Goal: Task Accomplishment & Management: Complete application form

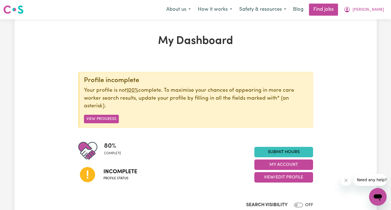
click at [381, 9] on span "[PERSON_NAME]" at bounding box center [369, 10] width 32 height 6
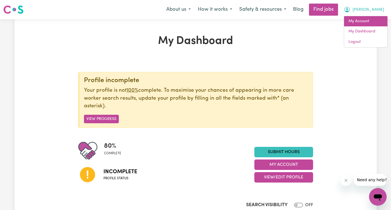
click at [359, 21] on link "My Account" at bounding box center [366, 21] width 43 height 10
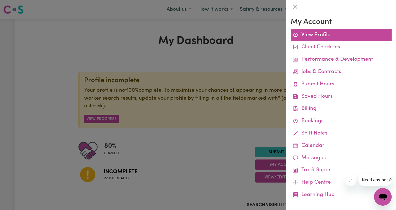
click at [301, 36] on link "View Profile" at bounding box center [340, 35] width 101 height 12
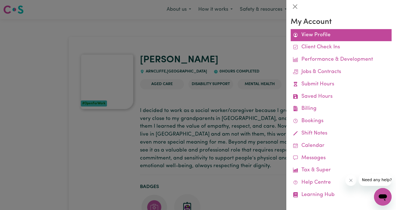
click at [323, 35] on link "View Profile" at bounding box center [340, 35] width 101 height 12
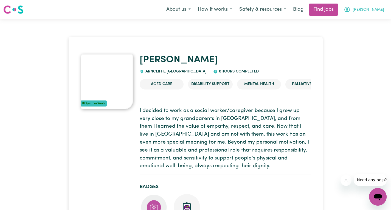
click at [373, 9] on button "[PERSON_NAME]" at bounding box center [365, 10] width 48 height 12
click at [364, 20] on link "My Account" at bounding box center [366, 21] width 43 height 10
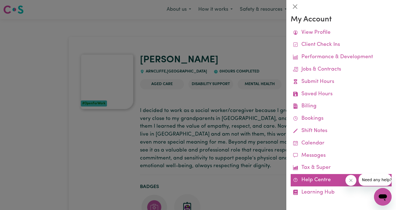
scroll to position [4, 0]
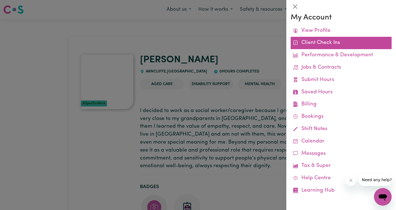
click at [314, 42] on link "Client Check Ins" at bounding box center [340, 43] width 101 height 12
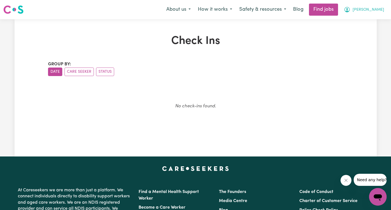
click at [374, 8] on button "[PERSON_NAME]" at bounding box center [365, 10] width 48 height 12
click at [359, 23] on link "My Account" at bounding box center [366, 21] width 43 height 10
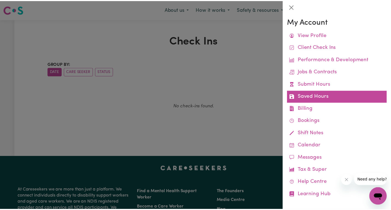
scroll to position [4, 0]
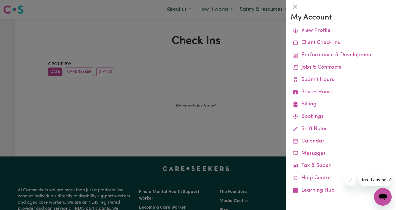
click at [263, 45] on div at bounding box center [198, 105] width 396 height 210
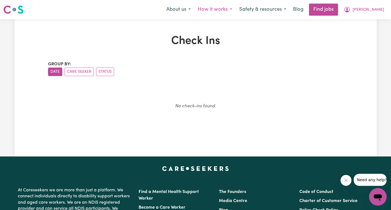
click at [236, 10] on button "How it works" at bounding box center [215, 10] width 41 height 12
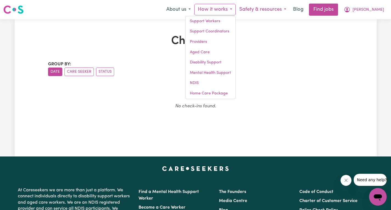
click at [290, 12] on button "Safety & resources" at bounding box center [263, 10] width 54 height 12
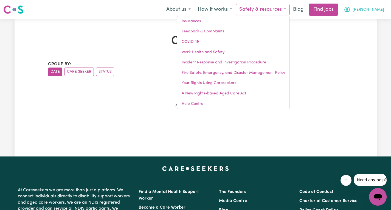
click at [372, 9] on button "[PERSON_NAME]" at bounding box center [365, 10] width 48 height 12
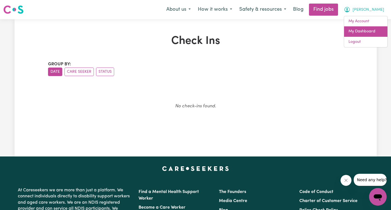
click at [357, 33] on link "My Dashboard" at bounding box center [366, 31] width 43 height 10
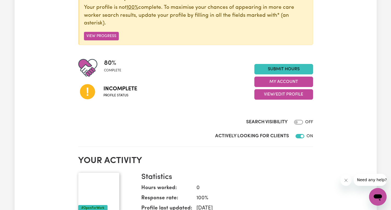
scroll to position [82, 0]
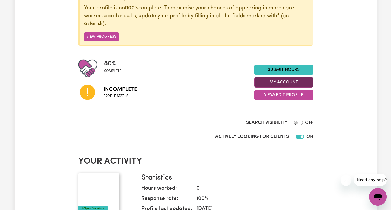
click at [280, 83] on button "My Account" at bounding box center [284, 82] width 59 height 10
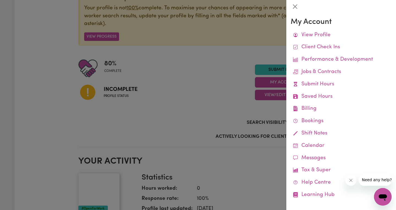
drag, startPoint x: 231, startPoint y: 90, endPoint x: 270, endPoint y: 96, distance: 39.7
click at [231, 90] on div at bounding box center [198, 105] width 396 height 210
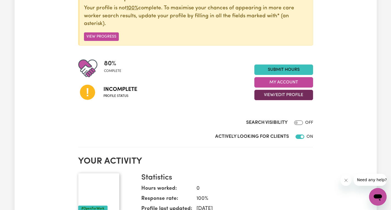
click at [272, 93] on button "View/Edit Profile" at bounding box center [284, 95] width 59 height 10
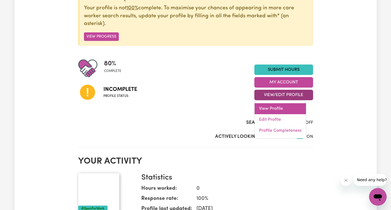
click at [271, 105] on link "View Profile" at bounding box center [280, 108] width 51 height 11
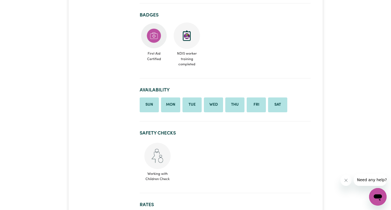
scroll to position [220, 0]
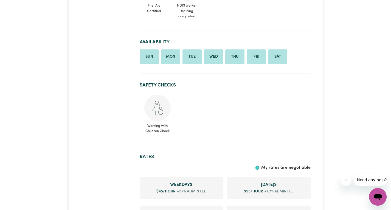
click at [165, 85] on h2 "Safety Checks" at bounding box center [225, 85] width 171 height 6
click at [158, 107] on img at bounding box center [158, 108] width 26 height 26
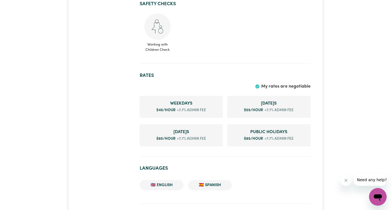
scroll to position [330, 0]
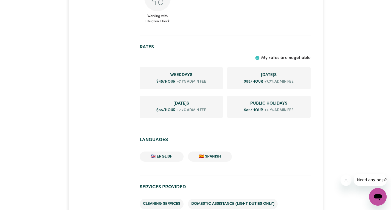
click at [252, 75] on span "Saturday s" at bounding box center [269, 75] width 74 height 7
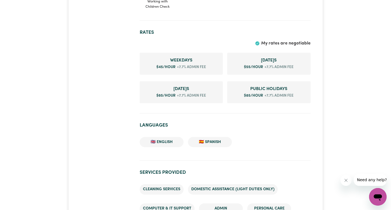
scroll to position [357, 0]
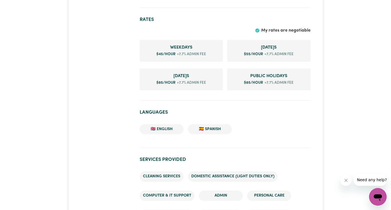
click at [224, 134] on li "🇪🇸 Spanish" at bounding box center [210, 129] width 44 height 10
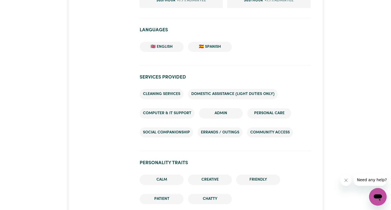
click at [166, 97] on li "Cleaning services" at bounding box center [162, 94] width 44 height 10
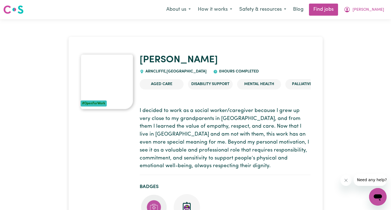
scroll to position [0, 0]
click at [108, 100] on img at bounding box center [107, 81] width 53 height 55
click at [383, 10] on span "[PERSON_NAME]" at bounding box center [369, 10] width 32 height 6
click at [360, 30] on link "My Dashboard" at bounding box center [366, 31] width 43 height 10
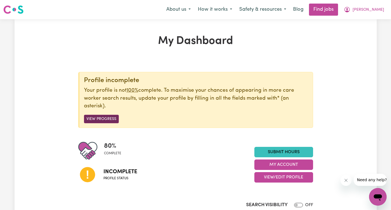
click at [114, 119] on button "View Progress" at bounding box center [101, 119] width 35 height 9
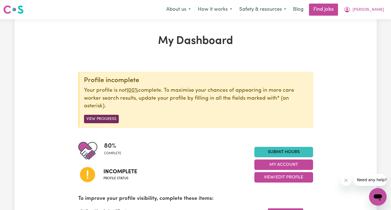
click at [90, 120] on button "View Progress" at bounding box center [101, 119] width 35 height 9
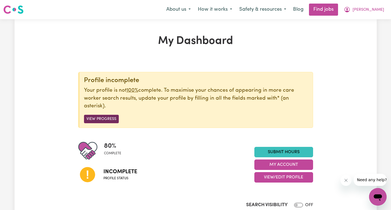
click at [90, 120] on button "View Progress" at bounding box center [101, 119] width 35 height 9
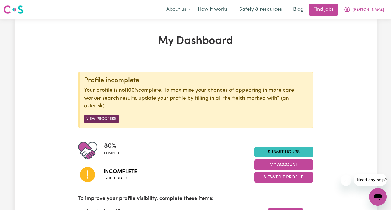
click at [90, 120] on button "View Progress" at bounding box center [101, 119] width 35 height 9
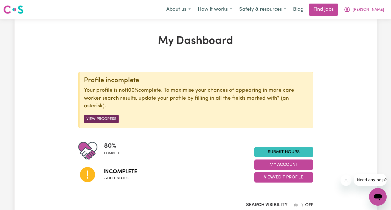
click at [90, 120] on button "View Progress" at bounding box center [101, 119] width 35 height 9
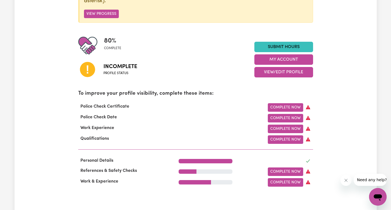
scroll to position [110, 0]
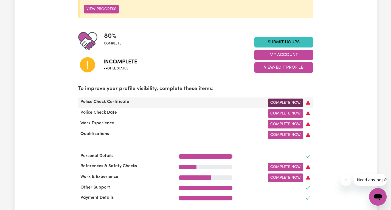
click at [276, 102] on link "Complete Now" at bounding box center [285, 103] width 35 height 9
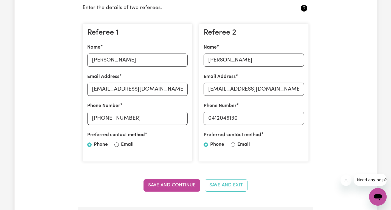
scroll to position [137, 0]
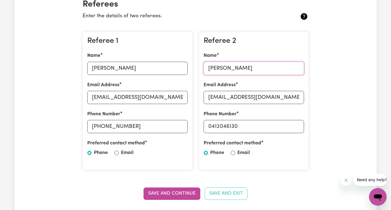
drag, startPoint x: 262, startPoint y: 70, endPoint x: 199, endPoint y: 68, distance: 63.2
click at [199, 68] on div "Referee 2 Name Diana Lagos Leon Email Address dianalagos1@hotmail.com Phone Num…" at bounding box center [254, 100] width 116 height 147
drag, startPoint x: 275, startPoint y: 99, endPoint x: 208, endPoint y: 97, distance: 67.6
click at [208, 97] on input "dianalagos1@hotmail.com" at bounding box center [254, 97] width 101 height 13
paste input "hr@goldcarehomeservices"
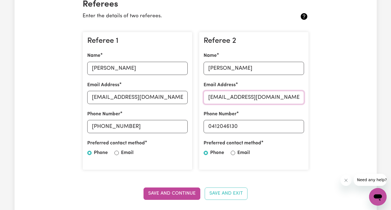
type input "[EMAIL_ADDRESS][DOMAIN_NAME]"
click at [261, 68] on input "Diana Lagos Leon" at bounding box center [254, 68] width 101 height 13
drag, startPoint x: 263, startPoint y: 66, endPoint x: 206, endPoint y: 68, distance: 57.2
click at [206, 68] on input "Diana Lagos Leon" at bounding box center [254, 68] width 101 height 13
paste input "[PERSON_NAME]"
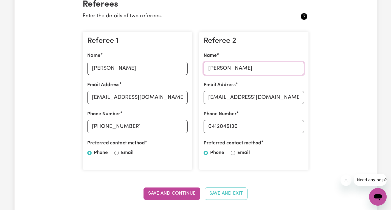
type input "[PERSON_NAME]"
click at [253, 127] on input "0412046130" at bounding box center [254, 126] width 101 height 13
drag, startPoint x: 246, startPoint y: 128, endPoint x: 193, endPoint y: 128, distance: 52.7
click at [193, 128] on div "Referee 1 Name Alejandra Rueda Email Address alcaruro@gmail.com Phone Number +6…" at bounding box center [195, 100] width 233 height 147
paste input "(02) 8556 915"
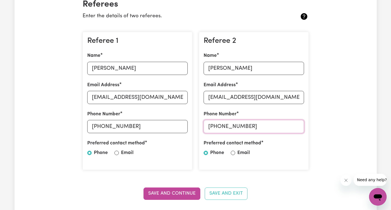
type input "[PHONE_NUMBER]"
click at [175, 165] on div "Referee 1 Name Alejandra Rueda Email Address alcaruro@gmail.com Phone Number +6…" at bounding box center [138, 101] width 110 height 138
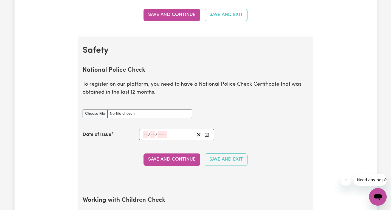
scroll to position [330, 0]
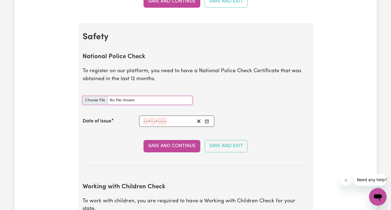
click at [98, 101] on input "National Police Check document" at bounding box center [138, 100] width 110 height 9
type input "C:\fakepath\report_castaneda_leon_11896117-6075775.pdf"
click at [207, 119] on icon "Enter the Date of Issue of your National Police Check" at bounding box center [207, 121] width 4 height 4
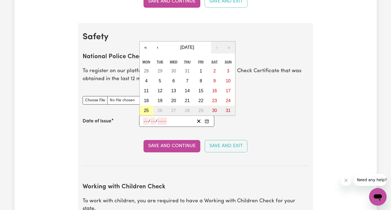
click at [146, 112] on abbr "25" at bounding box center [146, 110] width 5 height 5
type input "[DATE]"
type input "25"
type input "8"
type input "2025"
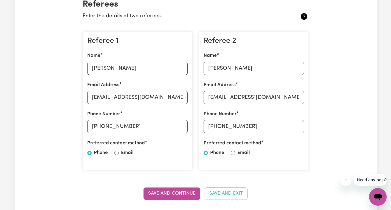
scroll to position [165, 0]
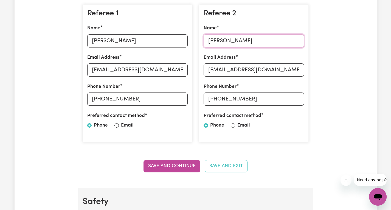
click at [245, 44] on input "[PERSON_NAME]" at bounding box center [254, 40] width 101 height 13
click at [297, 71] on input "[EMAIL_ADDRESS][DOMAIN_NAME]" at bounding box center [254, 69] width 101 height 13
click at [250, 101] on input "[PHONE_NUMBER]" at bounding box center [254, 99] width 101 height 13
click at [165, 170] on button "Save and Continue" at bounding box center [172, 166] width 57 height 12
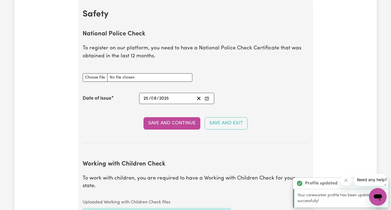
scroll to position [353, 0]
click at [151, 127] on button "Save and Continue" at bounding box center [172, 123] width 57 height 12
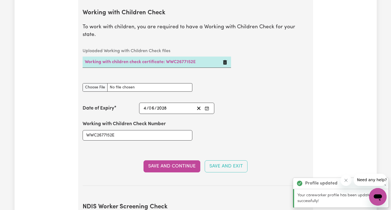
scroll to position [504, 0]
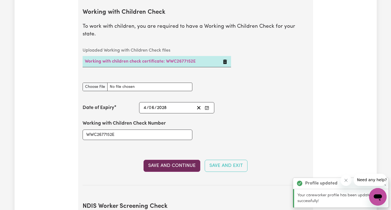
click at [161, 161] on button "Save and Continue" at bounding box center [172, 166] width 57 height 12
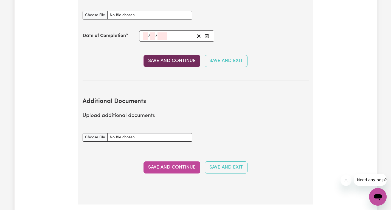
scroll to position [1024, 0]
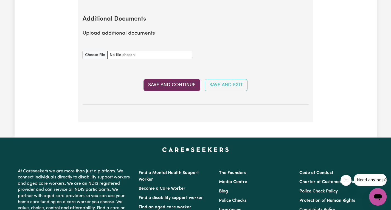
click at [175, 81] on button "Save and Continue" at bounding box center [172, 85] width 57 height 12
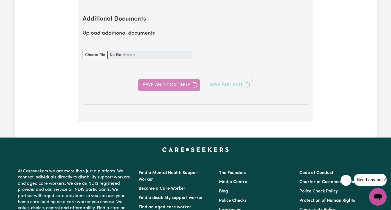
select select "Certificate III (Individual Support)"
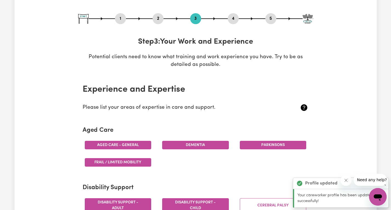
scroll to position [55, 0]
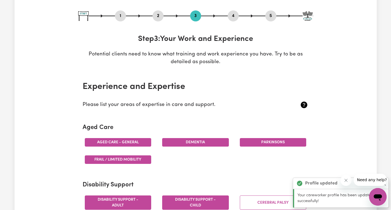
click at [240, 16] on div at bounding box center [195, 16] width 235 height 1
click at [233, 16] on button "4" at bounding box center [233, 15] width 11 height 7
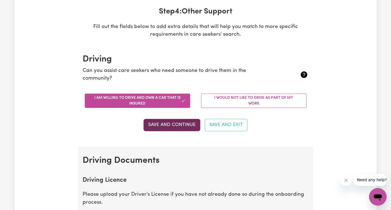
scroll to position [82, 0]
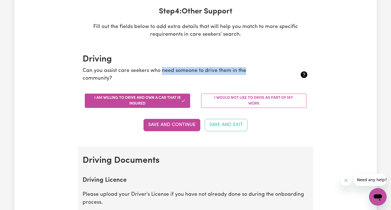
drag, startPoint x: 162, startPoint y: 71, endPoint x: 248, endPoint y: 71, distance: 86.0
click at [248, 71] on p "Can you assist care seekers who need someone to drive them in the community?" at bounding box center [177, 75] width 189 height 16
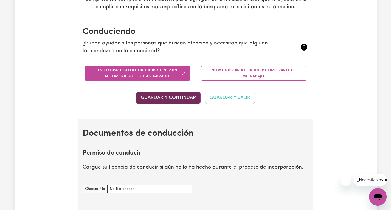
scroll to position [110, 0]
click at [174, 98] on font "Guardar y continuar" at bounding box center [168, 97] width 55 height 5
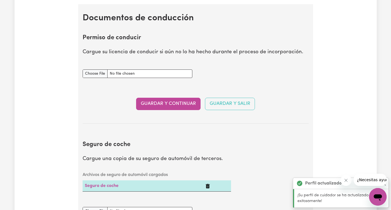
scroll to position [225, 0]
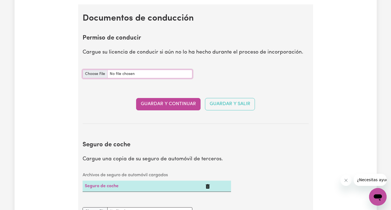
click at [93, 75] on input "Documento de permiso de conducir" at bounding box center [138, 74] width 110 height 9
type input "C:\fakepath\Driver Lince.jpeg"
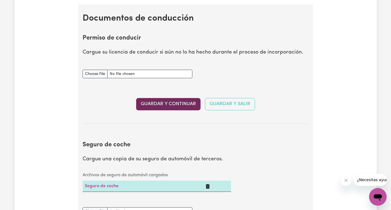
click at [160, 106] on font "Guardar y continuar" at bounding box center [168, 104] width 55 height 5
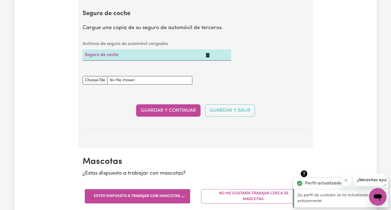
scroll to position [387, 0]
click at [98, 83] on input "Documento de seguro de automóvil" at bounding box center [138, 80] width 110 height 9
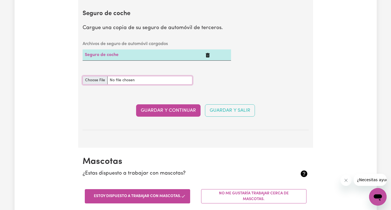
type input "C:\fakepath\NRMA_MOT_CERTIFICATE_OF_INSURANCE_MOTN0003810329_20250202103314877.…"
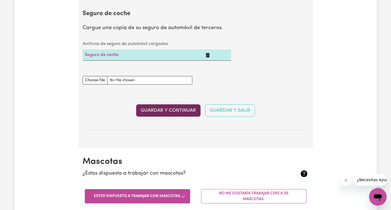
click at [187, 111] on font "Guardar y continuar" at bounding box center [168, 110] width 55 height 5
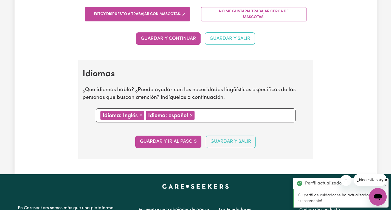
scroll to position [593, 0]
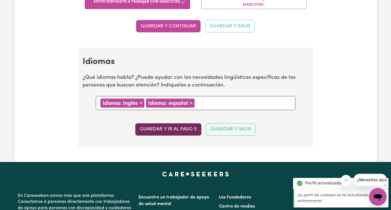
click at [190, 132] on font "Guardar y ir al paso 5" at bounding box center [168, 129] width 57 height 5
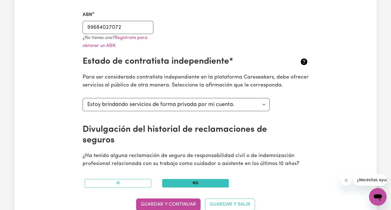
scroll to position [165, 0]
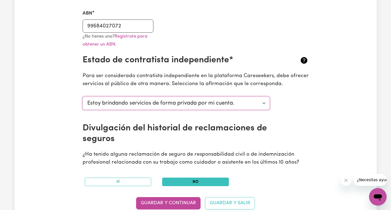
click at [252, 107] on select "Seleccione su estado de contratista independiente... Estoy brindando servicios …" at bounding box center [177, 103] width 188 height 13
click at [83, 97] on select "Seleccione su estado de contratista independiente... Estoy brindando servicios …" at bounding box center [177, 103] width 188 height 13
click at [241, 106] on select "Seleccione su estado de contratista independiente... Estoy brindando servicios …" at bounding box center [177, 103] width 188 height 13
select select "I am providing services by being employed by an organisation"
click at [83, 97] on select "Seleccione su estado de contratista independiente... Estoy brindando servicios …" at bounding box center [177, 103] width 188 height 13
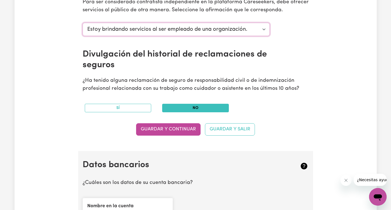
scroll to position [247, 0]
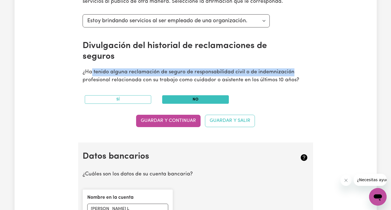
drag, startPoint x: 90, startPoint y: 73, endPoint x: 271, endPoint y: 83, distance: 180.5
click at [301, 72] on p "¿Ha tenido alguna reclamación de seguro de responsabilidad civil o de indemniza…" at bounding box center [196, 76] width 226 height 16
click at [194, 99] on font "No" at bounding box center [196, 100] width 6 height 4
click at [172, 122] on font "Guardar y continuar" at bounding box center [168, 120] width 55 height 5
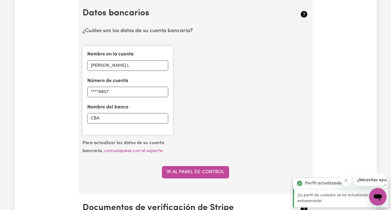
scroll to position [391, 0]
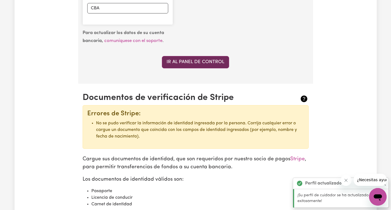
click at [186, 61] on font "Ir al panel de control" at bounding box center [196, 62] width 58 height 5
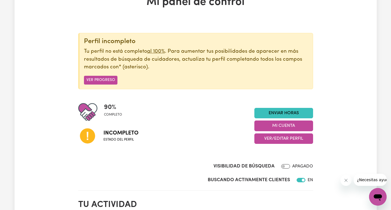
scroll to position [55, 0]
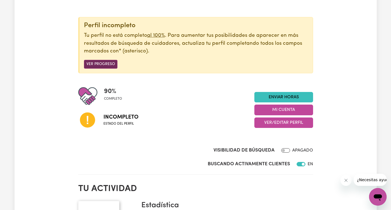
drag, startPoint x: 109, startPoint y: 63, endPoint x: 209, endPoint y: 84, distance: 102.2
click at [109, 62] on font "Ver progreso" at bounding box center [101, 64] width 29 height 4
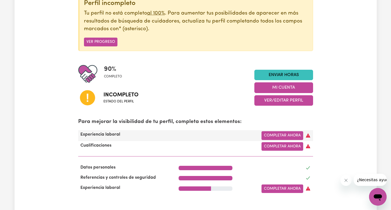
scroll to position [165, 0]
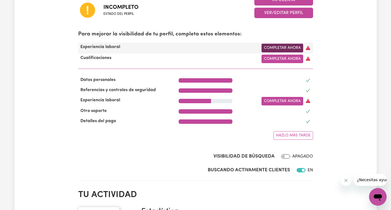
click at [286, 49] on font "Completar ahora" at bounding box center [282, 48] width 37 height 4
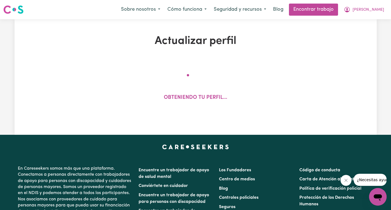
select select "Certificate III (Individual Support)"
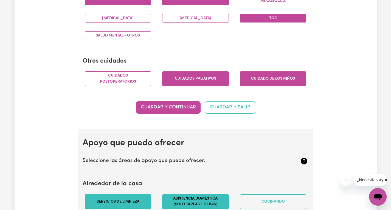
scroll to position [412, 0]
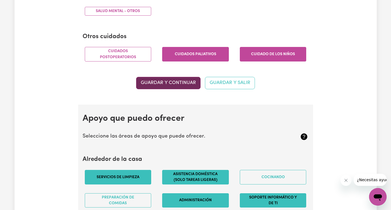
click at [167, 85] on font "Guardar y continuar" at bounding box center [168, 82] width 55 height 5
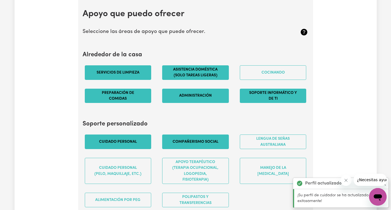
scroll to position [522, 0]
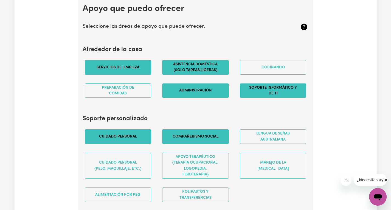
click at [261, 64] on div "Cocinando" at bounding box center [274, 67] width 78 height 23
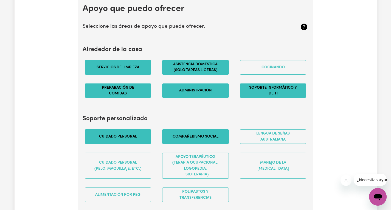
click at [112, 98] on button "Preparación de comidas" at bounding box center [118, 91] width 67 height 15
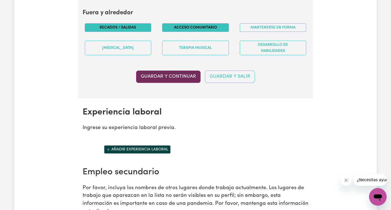
scroll to position [824, 0]
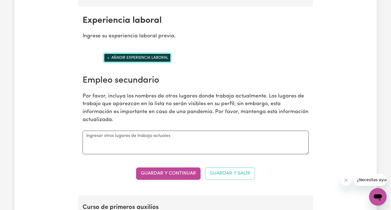
click at [109, 59] on icon "Añade otra experiencia laboral" at bounding box center [108, 58] width 2 height 2
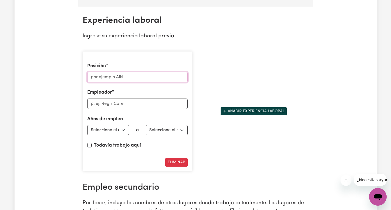
click at [112, 82] on input "Posición" at bounding box center [137, 77] width 101 height 10
type input "Support Worker"
click at [121, 109] on input "Empleador" at bounding box center [137, 104] width 101 height 10
type input "Gold Care Home Services"
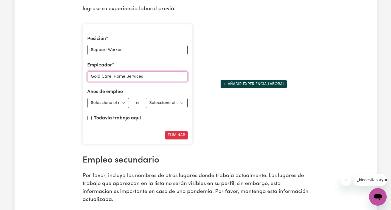
scroll to position [852, 0]
click at [125, 108] on select "Seleccione el año de inicio 1951 1952 1953 1954 1955 1956 1957 1958 1959 1960 1…" at bounding box center [108, 103] width 42 height 10
click at [231, 139] on div "Posición Support Worker Empleador Gold Care Home Services Años de empleo Emplea…" at bounding box center [195, 84] width 233 height 129
click at [105, 108] on select "Seleccione el año de inicio 1951 1952 1953 1954 1955 1956 1957 1958 1959 1960 1…" at bounding box center [108, 103] width 42 height 10
select select "2023"
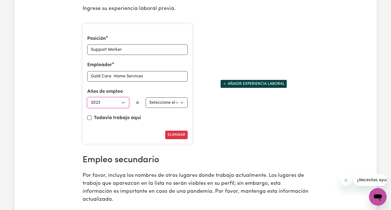
click at [87, 108] on select "Seleccione el año de inicio 1951 1952 1953 1954 1955 1956 1957 1958 1959 1960 1…" at bounding box center [108, 103] width 42 height 10
click at [157, 108] on select "Seleccione el año final 1951 1952 1953 1954 1955 1956 1957 1958 1959 1960 1961 …" at bounding box center [167, 103] width 42 height 10
click at [88, 120] on input "Todavía trabajo aquí" at bounding box center [89, 118] width 4 height 4
checkbox input "true"
click at [173, 139] on button "Eliminar" at bounding box center [176, 135] width 23 height 9
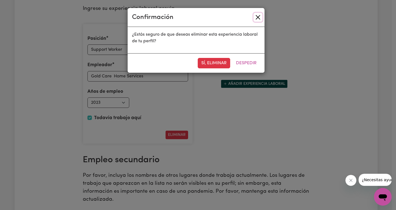
click at [257, 16] on button "Cerca" at bounding box center [257, 17] width 9 height 9
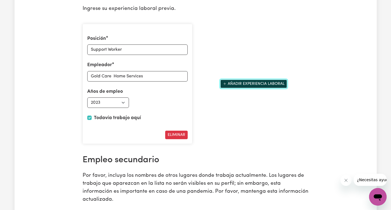
click at [253, 86] on font "Añadir experiencia laboral" at bounding box center [256, 84] width 57 height 4
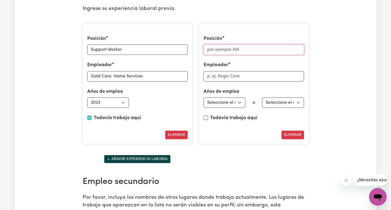
click at [220, 55] on input "Posición" at bounding box center [254, 50] width 101 height 10
type input "support worker"
click at [230, 82] on input "Empleador" at bounding box center [254, 76] width 101 height 10
click at [229, 82] on input "Empleador" at bounding box center [254, 76] width 101 height 10
paste input "Discover Nursing Australia Pty Ltd"
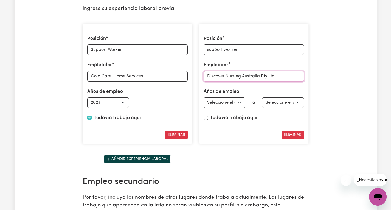
type input "Discover Nursing Australia Pty Ltd"
click at [239, 108] on select "Seleccione el año de inicio 1951 1952 1953 1954 1955 1956 1957 1958 1959 1960 1…" at bounding box center [225, 103] width 42 height 10
drag, startPoint x: 107, startPoint y: 118, endPoint x: 110, endPoint y: 119, distance: 4.0
click at [108, 108] on select "Seleccione el año de inicio 1951 1952 1953 1954 1955 1956 1957 1958 1959 1960 1…" at bounding box center [108, 103] width 42 height 10
select select "2024"
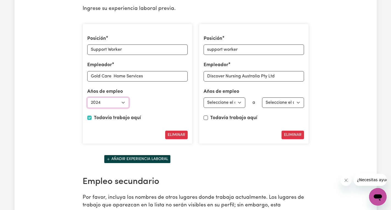
click at [87, 108] on select "Seleccione el año de inicio 1951 1952 1953 1954 1955 1956 1957 1958 1959 1960 1…" at bounding box center [108, 103] width 42 height 10
click at [232, 108] on select "Seleccione el año de inicio 1951 1952 1953 1954 1955 1956 1957 1958 1959 1960 1…" at bounding box center [225, 103] width 42 height 10
select select "2024"
click at [204, 108] on select "Seleccione el año de inicio 1951 1952 1953 1954 1955 1956 1957 1958 1959 1960 1…" at bounding box center [225, 103] width 42 height 10
click at [295, 108] on select "Seleccione el año final 1951 1952 1953 1954 1955 1956 1957 1958 1959 1960 1961 …" at bounding box center [283, 103] width 42 height 10
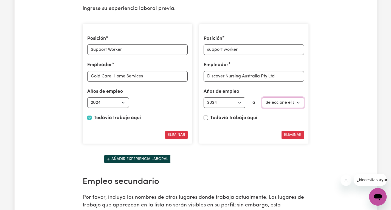
select select "2024"
click at [262, 108] on select "Seleccione el año final 1951 1952 1953 1954 1955 1956 1957 1958 1959 1960 1961 …" at bounding box center [283, 103] width 42 height 10
click at [294, 137] on font "Eliminar" at bounding box center [293, 135] width 18 height 4
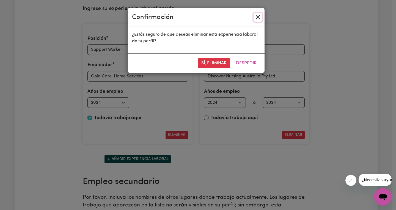
drag, startPoint x: 258, startPoint y: 18, endPoint x: 259, endPoint y: 60, distance: 41.5
click at [259, 18] on button "Cerca" at bounding box center [257, 17] width 9 height 9
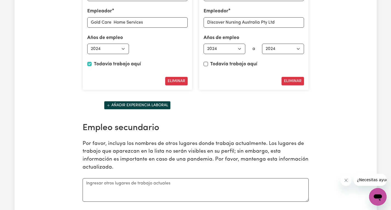
scroll to position [907, 0]
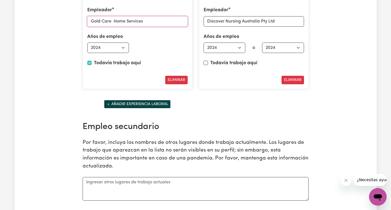
click at [112, 27] on input "Gold Care Home Services" at bounding box center [137, 21] width 101 height 10
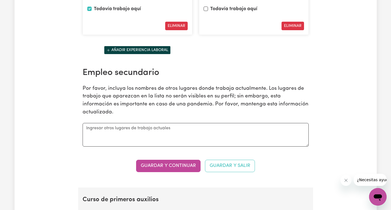
scroll to position [962, 0]
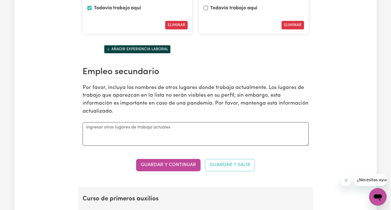
type input "Gold Care Home Services"
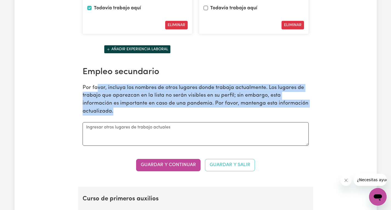
drag, startPoint x: 98, startPoint y: 104, endPoint x: 301, endPoint y: 118, distance: 203.2
click at [306, 116] on p "Por favor, incluya los nombres de otros lugares donde trabaja actualmente. Los …" at bounding box center [196, 100] width 226 height 32
click at [144, 114] on font "Por favor, incluya los nombres de otros lugares donde trabaja actualmente. Los …" at bounding box center [196, 99] width 226 height 29
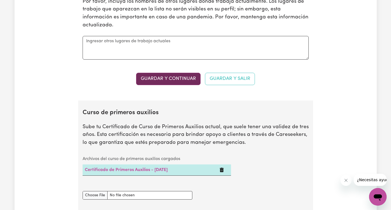
scroll to position [1044, 0]
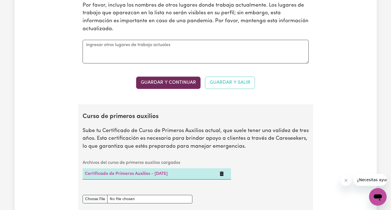
click at [164, 85] on font "Guardar y continuar" at bounding box center [168, 82] width 55 height 5
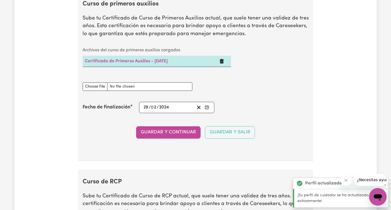
scroll to position [1157, 0]
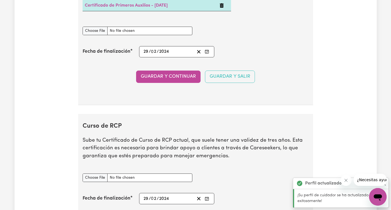
click at [160, 79] on font "Guardar y continuar" at bounding box center [168, 76] width 55 height 5
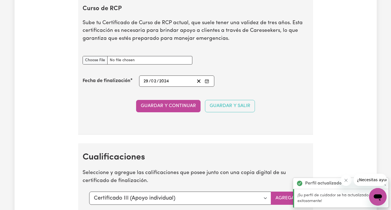
scroll to position [1336, 0]
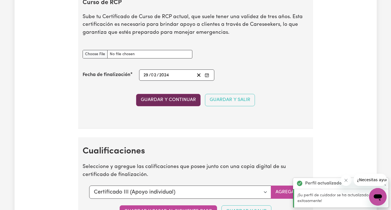
click at [155, 102] on font "Guardar y continuar" at bounding box center [168, 100] width 55 height 5
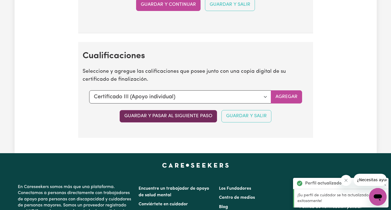
scroll to position [1429, 0]
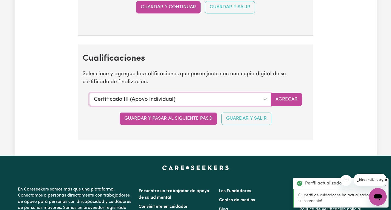
click at [265, 106] on select "Seleccione una cualificación para agregar... Certificado III (Apoyo individual)…" at bounding box center [180, 99] width 182 height 13
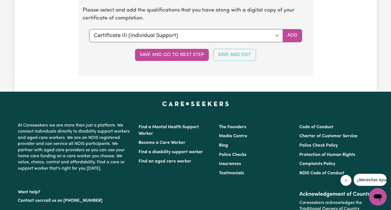
scroll to position [1355, 0]
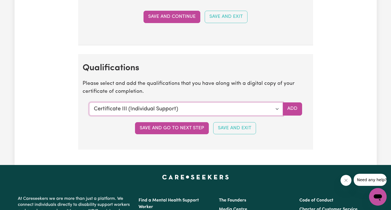
click at [182, 106] on select "Select a qualification to add... Certificate III (Individual Support) Certifica…" at bounding box center [186, 108] width 194 height 13
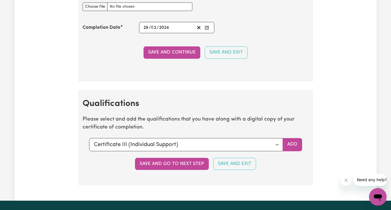
scroll to position [1273, 0]
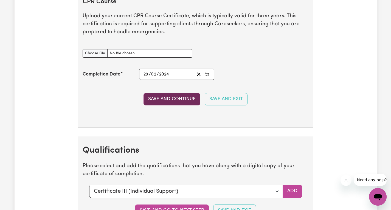
click at [180, 102] on button "Save and Continue" at bounding box center [172, 99] width 57 height 12
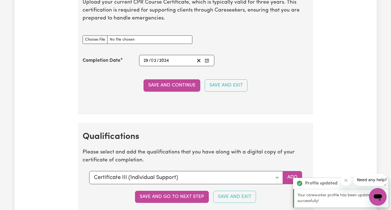
scroll to position [1245, 0]
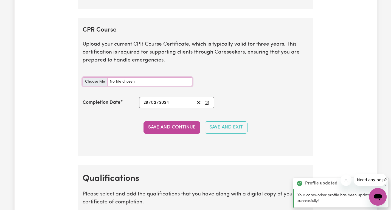
click at [99, 81] on input "CPR Course document" at bounding box center [138, 81] width 110 height 9
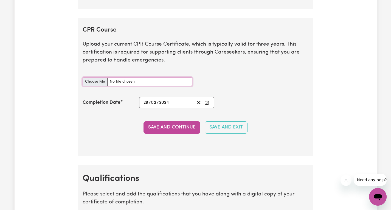
type input "C:\fakepath\Statement-of-Attainment-13903-Laura-Castaneda-Leon.pdf"
click at [164, 129] on button "Save and Continue" at bounding box center [172, 127] width 57 height 12
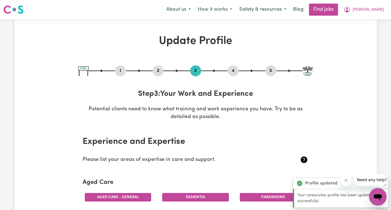
scroll to position [0, 0]
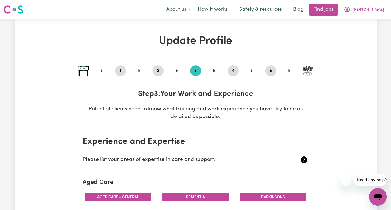
click at [232, 71] on button "4" at bounding box center [233, 70] width 11 height 7
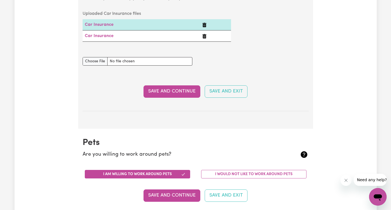
scroll to position [440, 0]
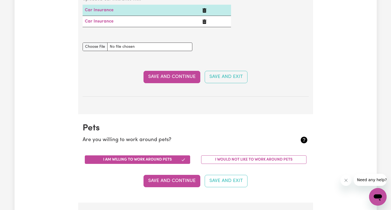
click at [205, 21] on icon "Delete Car Insurance" at bounding box center [205, 22] width 4 height 4
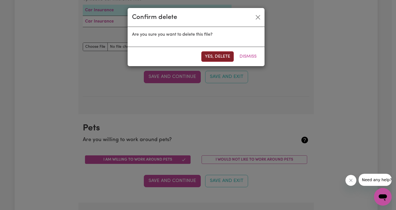
drag, startPoint x: 214, startPoint y: 57, endPoint x: 209, endPoint y: 60, distance: 5.5
click at [214, 56] on button "Yes, delete" at bounding box center [217, 56] width 32 height 10
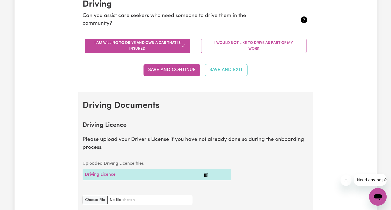
scroll to position [0, 0]
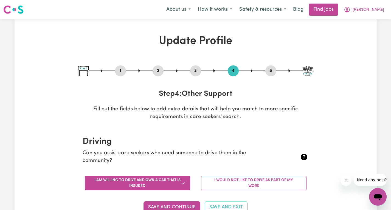
click at [272, 71] on button "5" at bounding box center [271, 70] width 11 height 7
select select "I am providing services by being employed by an organisation"
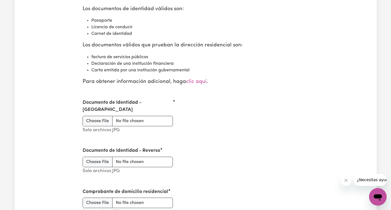
scroll to position [671, 0]
click at [95, 116] on input "Documento de Identidad - Anverso" at bounding box center [128, 121] width 90 height 10
type input "C:\fakepath\Passport.jpeg"
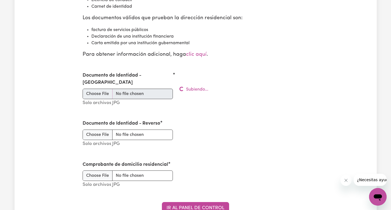
scroll to position [699, 0]
click at [97, 130] on input "Documento de Identidad - Reverso" at bounding box center [128, 135] width 90 height 10
type input "C:\fakepath\Passport.jpeg"
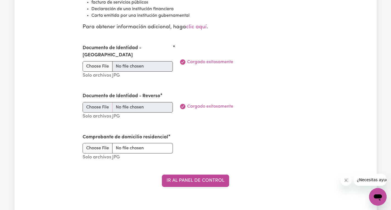
scroll to position [726, 0]
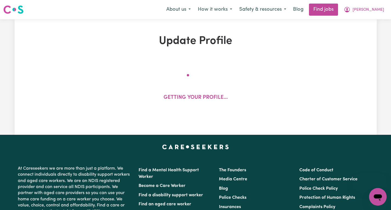
scroll to position [110, 0]
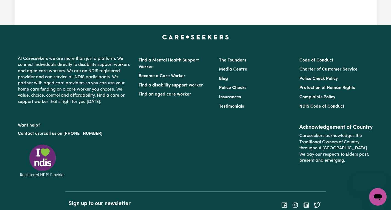
select select "2024"
select select "Certificate III (Individual Support)"
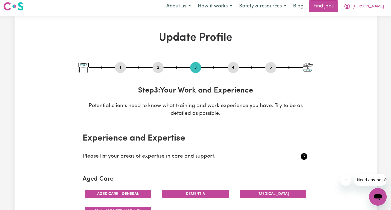
scroll to position [0, 0]
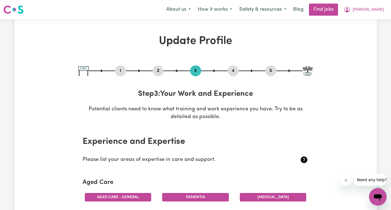
click at [230, 71] on button "4" at bounding box center [233, 70] width 11 height 7
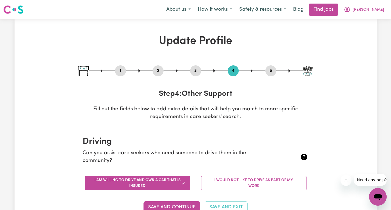
click at [271, 69] on button "5" at bounding box center [271, 70] width 11 height 7
select select "I am providing services by being employed by an organisation"
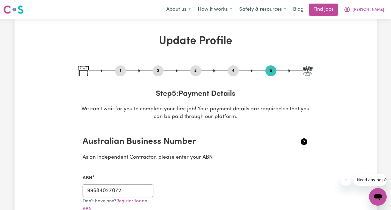
click at [308, 72] on img at bounding box center [308, 71] width 10 height 10
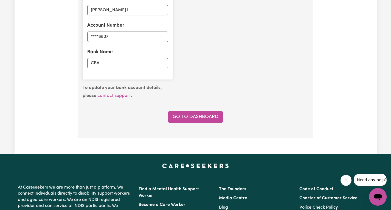
scroll to position [467, 0]
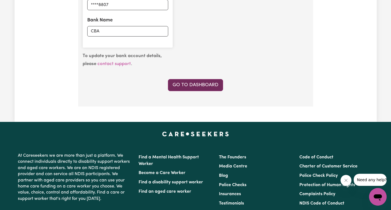
click at [205, 82] on link "Go to Dashboard" at bounding box center [195, 85] width 55 height 12
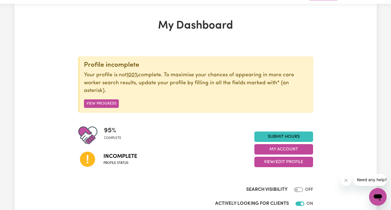
scroll to position [82, 0]
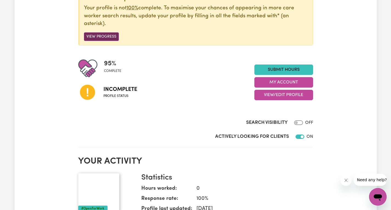
click at [99, 38] on button "View Progress" at bounding box center [101, 36] width 35 height 9
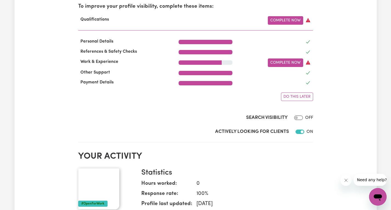
scroll to position [110, 0]
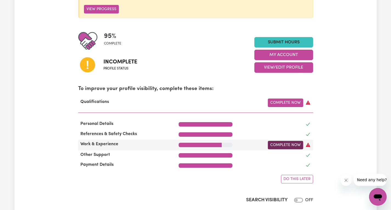
click at [291, 146] on link "Complete Now" at bounding box center [285, 145] width 35 height 9
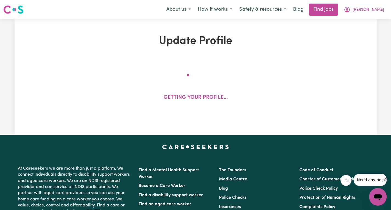
select select "2024"
select select "Certificate III (Individual Support)"
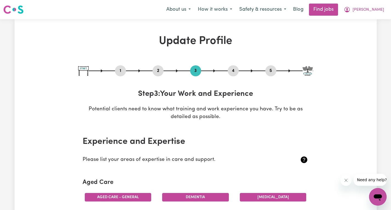
click at [310, 72] on img at bounding box center [308, 71] width 10 height 10
click at [296, 66] on div "1 2 3 4 5" at bounding box center [195, 70] width 235 height 11
click at [272, 68] on button "5" at bounding box center [271, 70] width 11 height 7
select select "I am providing services by being employed by an organisation"
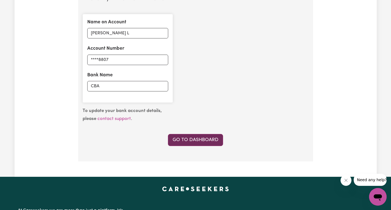
click at [198, 146] on link "Go to Dashboard" at bounding box center [195, 140] width 55 height 12
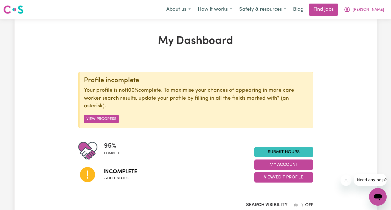
click at [109, 174] on span "Incomplete" at bounding box center [121, 172] width 34 height 8
click at [82, 179] on icon at bounding box center [87, 174] width 15 height 15
drag, startPoint x: 119, startPoint y: 169, endPoint x: 129, endPoint y: 170, distance: 10.5
click at [129, 170] on span "Incomplete" at bounding box center [121, 172] width 34 height 8
click at [216, 169] on div "Incomplete Profile status" at bounding box center [166, 174] width 176 height 28
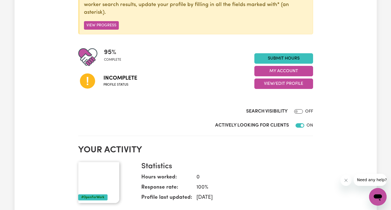
scroll to position [165, 0]
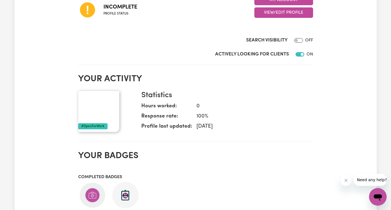
click at [87, 124] on div "#OpenForWork" at bounding box center [92, 126] width 29 height 6
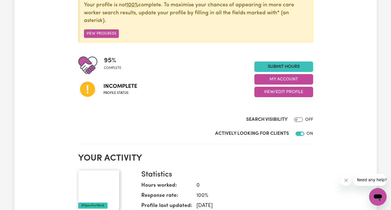
scroll to position [82, 0]
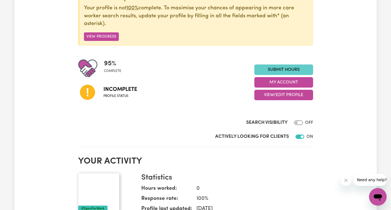
click at [266, 68] on link "Submit Hours" at bounding box center [284, 70] width 59 height 10
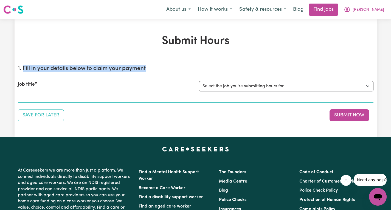
drag, startPoint x: 23, startPoint y: 68, endPoint x: 150, endPoint y: 67, distance: 126.4
click at [150, 67] on h2 "1. Fill in your details below to claim your payment" at bounding box center [196, 68] width 356 height 7
click at [246, 86] on select "Select the job you're submitting hours for..." at bounding box center [286, 86] width 175 height 10
click at [109, 49] on div "Submit Hours 1. Fill in your details below to claim your payment Job title Sele…" at bounding box center [196, 78] width 363 height 87
click at [374, 8] on button "[PERSON_NAME]" at bounding box center [365, 10] width 48 height 12
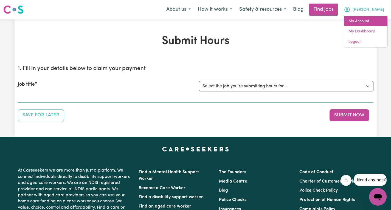
click at [361, 24] on link "My Account" at bounding box center [366, 21] width 43 height 10
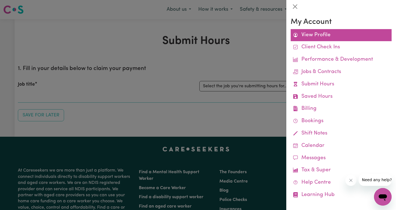
click at [318, 36] on link "View Profile" at bounding box center [340, 35] width 101 height 12
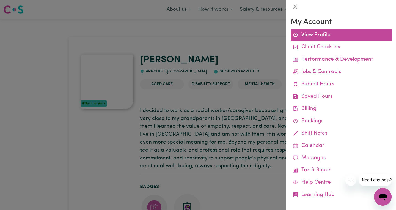
drag, startPoint x: 310, startPoint y: 35, endPoint x: 181, endPoint y: 60, distance: 131.1
click at [310, 35] on link "View Profile" at bounding box center [340, 35] width 101 height 12
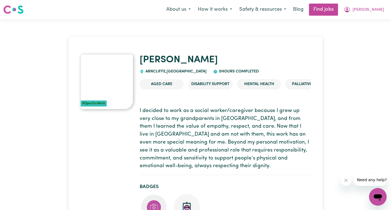
click at [93, 103] on div "#OpenForWork" at bounding box center [94, 104] width 26 height 6
click at [107, 65] on img at bounding box center [107, 81] width 53 height 55
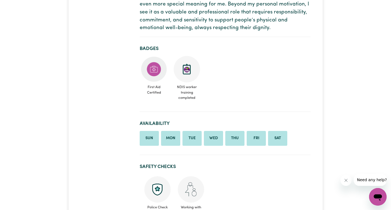
scroll to position [165, 0]
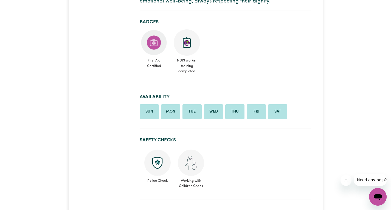
click at [193, 168] on img at bounding box center [191, 163] width 26 height 26
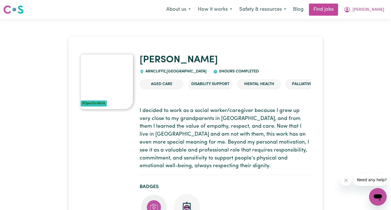
scroll to position [0, 0]
drag, startPoint x: 95, startPoint y: 104, endPoint x: 98, endPoint y: 101, distance: 3.5
click at [95, 104] on div "#OpenForWork" at bounding box center [94, 104] width 26 height 6
click at [99, 80] on img at bounding box center [107, 81] width 53 height 55
drag, startPoint x: 102, startPoint y: 79, endPoint x: 276, endPoint y: 41, distance: 177.6
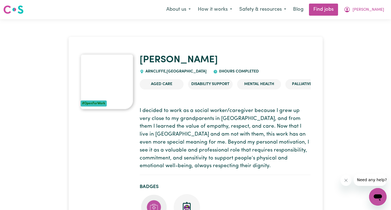
click at [351, 10] on icon "My Account" at bounding box center [347, 9] width 7 height 7
click at [363, 29] on link "My Dashboard" at bounding box center [366, 31] width 43 height 10
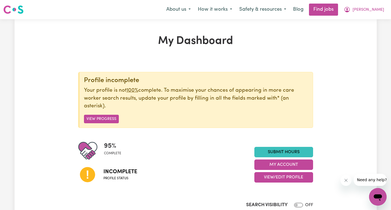
scroll to position [27, 0]
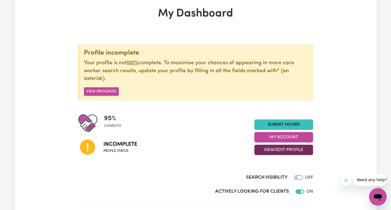
click at [286, 151] on button "View/Edit Profile" at bounding box center [284, 150] width 59 height 10
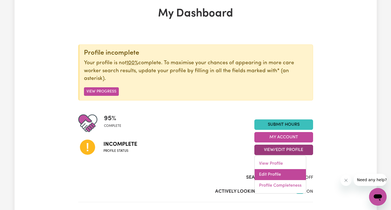
click at [274, 176] on link "Edit Profile" at bounding box center [280, 174] width 51 height 11
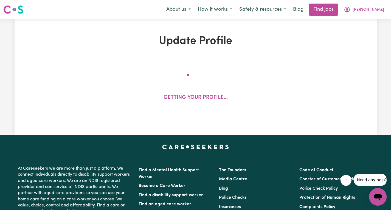
select select "[DEMOGRAPHIC_DATA]"
select select "Student Visa"
select select "Studying a healthcare related degree or qualification"
select select "45"
select select "55"
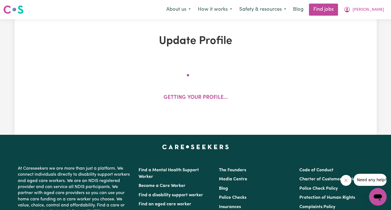
select select "85"
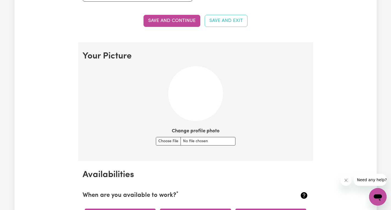
scroll to position [357, 0]
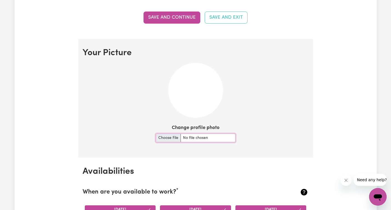
click at [167, 138] on input "Change profile photo" at bounding box center [196, 138] width 80 height 9
type input "C:\fakepath\1.jpg"
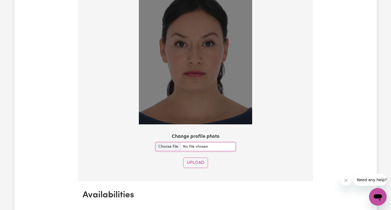
scroll to position [440, 0]
click at [202, 166] on button "Upload" at bounding box center [196, 162] width 25 height 10
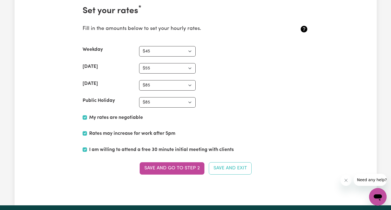
scroll to position [1256, 0]
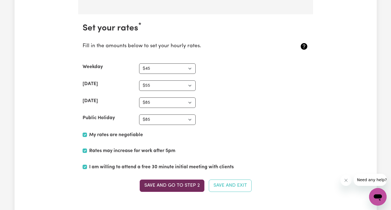
click at [163, 188] on button "Save and go to Step 2" at bounding box center [172, 186] width 65 height 12
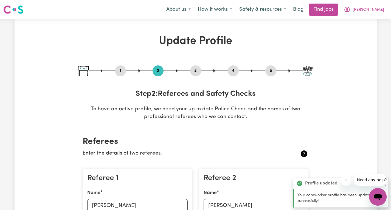
scroll to position [0, 0]
click at [198, 69] on button "3" at bounding box center [195, 70] width 11 height 7
select select "2024"
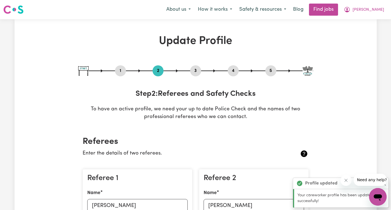
select select "Certificate III (Individual Support)"
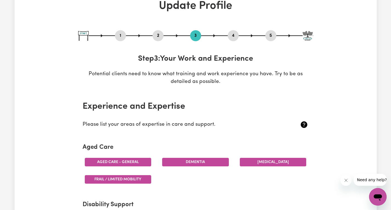
scroll to position [27, 0]
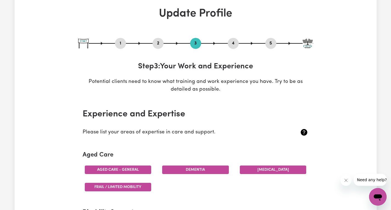
click at [235, 43] on button "4" at bounding box center [233, 43] width 11 height 7
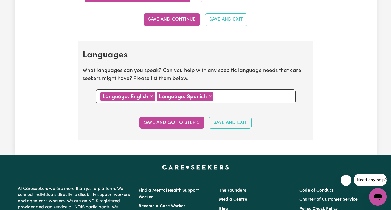
scroll to position [535, 0]
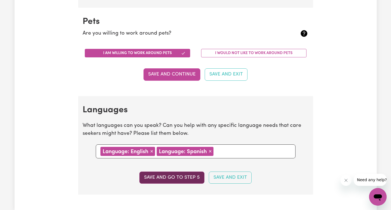
click at [181, 183] on button "Save and go to step 5" at bounding box center [172, 178] width 65 height 12
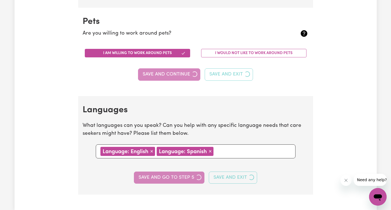
select select "I am providing services by being employed by an organisation"
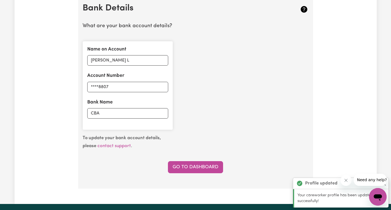
scroll to position [296, 0]
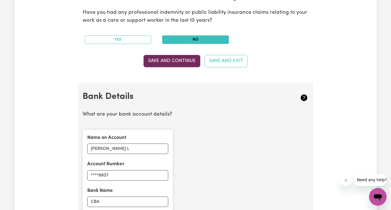
click at [158, 62] on button "Save and Continue" at bounding box center [172, 61] width 57 height 12
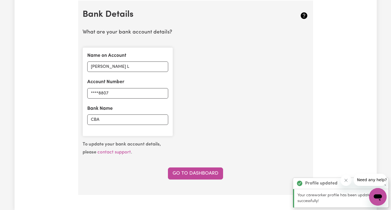
scroll to position [379, 0]
click at [206, 178] on link "Go to Dashboard" at bounding box center [195, 173] width 55 height 12
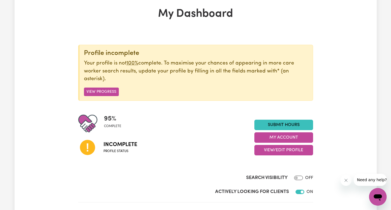
scroll to position [27, 0]
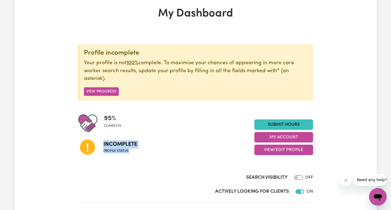
drag, startPoint x: 85, startPoint y: 152, endPoint x: 226, endPoint y: 170, distance: 141.8
click at [191, 165] on section "Profile incomplete Your profile is not 100% complete. To maximise your chances …" at bounding box center [195, 118] width 235 height 169
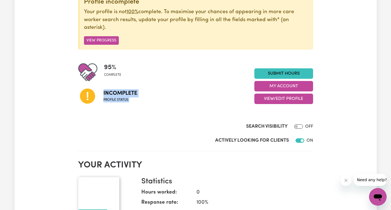
scroll to position [82, 0]
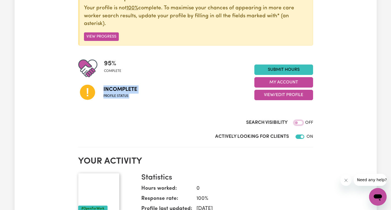
click at [295, 125] on input "Search Visibility" at bounding box center [299, 123] width 9 height 4
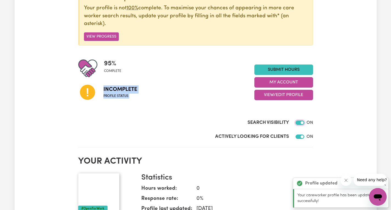
click at [302, 124] on input "Search Visibility" at bounding box center [300, 123] width 9 height 4
checkbox input "false"
click at [265, 158] on h2 "Your activity" at bounding box center [195, 161] width 235 height 10
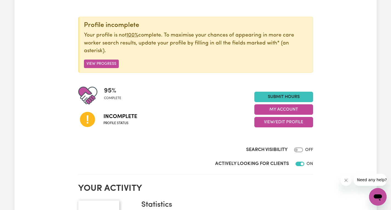
scroll to position [55, 0]
click at [273, 96] on link "Submit Hours" at bounding box center [284, 97] width 59 height 10
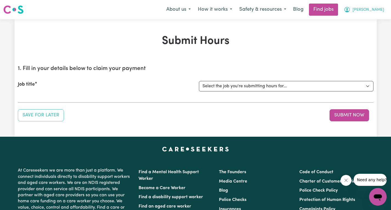
click at [350, 12] on icon "My Account" at bounding box center [347, 9] width 5 height 5
click at [361, 24] on link "My Account" at bounding box center [366, 21] width 43 height 10
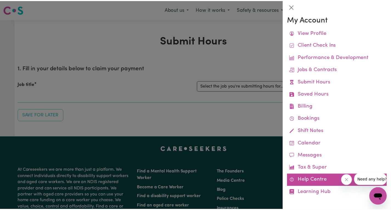
scroll to position [4, 0]
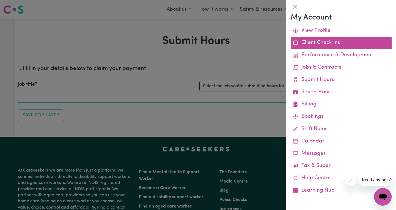
click at [310, 43] on link "Client Check Ins" at bounding box center [340, 43] width 101 height 12
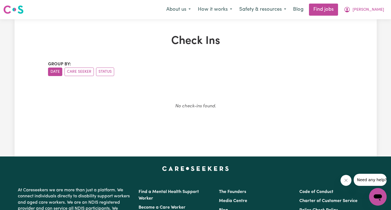
click at [51, 72] on button "Date" at bounding box center [55, 72] width 14 height 9
click at [80, 73] on button "Care Seeker" at bounding box center [79, 72] width 29 height 9
click at [106, 75] on button "Status" at bounding box center [105, 72] width 18 height 9
click at [333, 8] on link "Find jobs" at bounding box center [323, 10] width 29 height 12
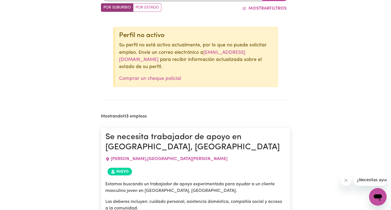
scroll to position [196, 0]
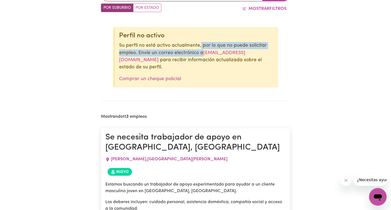
drag, startPoint x: 200, startPoint y: 48, endPoint x: 261, endPoint y: 52, distance: 61.4
click at [261, 52] on p "Su perfil no está activo actualmente, por lo que no puede solicitar empleo. Env…" at bounding box center [196, 56] width 154 height 29
click at [142, 54] on font "Su perfil no está activo actualmente, por lo que no puede solicitar empleo. Env…" at bounding box center [193, 49] width 148 height 12
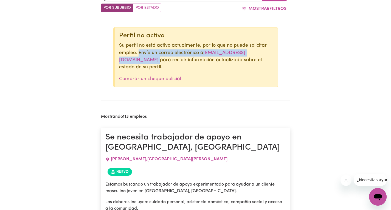
drag, startPoint x: 138, startPoint y: 54, endPoint x: 195, endPoint y: 63, distance: 56.8
click at [195, 63] on p "Su perfil no está activo actualmente, por lo que no puede solicitar empleo. Env…" at bounding box center [196, 56] width 154 height 29
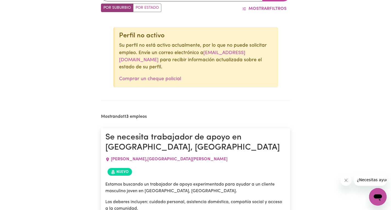
click at [251, 79] on p "Comprar un cheque policial" at bounding box center [196, 79] width 154 height 7
click at [120, 61] on font "[EMAIL_ADDRESS][DOMAIN_NAME]" at bounding box center [182, 57] width 126 height 12
drag, startPoint x: 348, startPoint y: 43, endPoint x: 349, endPoint y: 31, distance: 11.8
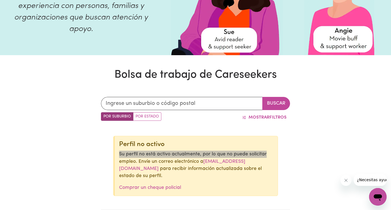
scroll to position [82, 0]
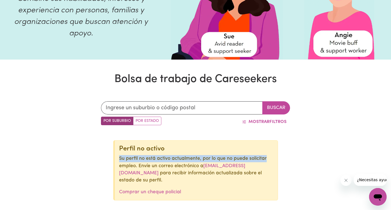
click at [120, 121] on font "Por suburbio" at bounding box center [117, 121] width 27 height 4
click at [105, 120] on input "Por suburbio" at bounding box center [103, 119] width 4 height 4
click at [147, 107] on input "text" at bounding box center [182, 107] width 162 height 13
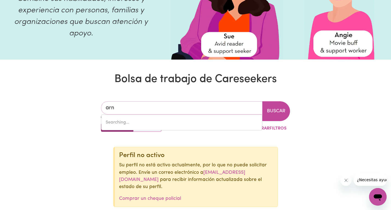
type input "arnc"
type input "arncLIFFE, [GEOGRAPHIC_DATA], 2205"
type input "arncl"
type input "arnclIFFE, [GEOGRAPHIC_DATA], 2205"
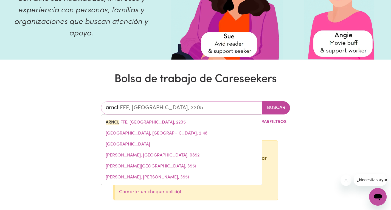
type input "arncli"
type input "arncliFFE, [GEOGRAPHIC_DATA], 2205"
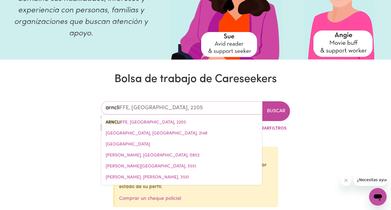
type input "arnclig"
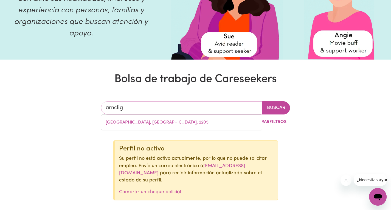
type input "arncli"
type input "arncliFFE, [GEOGRAPHIC_DATA], 2205"
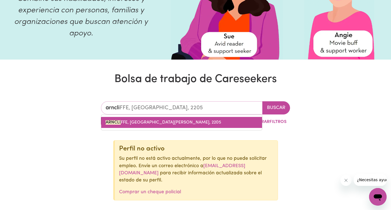
click at [148, 124] on font "FFE, [GEOGRAPHIC_DATA][PERSON_NAME], 2205" at bounding box center [171, 122] width 101 height 4
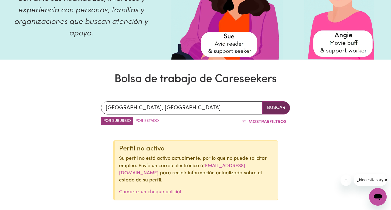
click at [275, 110] on font "Buscar" at bounding box center [276, 107] width 18 height 5
click at [271, 105] on font "Buscar" at bounding box center [276, 107] width 18 height 5
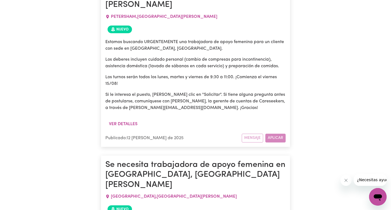
scroll to position [604, 0]
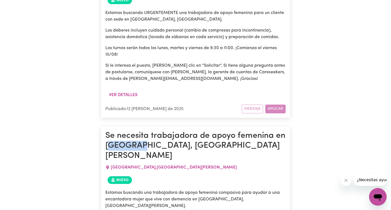
drag, startPoint x: 143, startPoint y: 141, endPoint x: 110, endPoint y: 141, distance: 32.7
click at [110, 141] on font "Se necesita trabajadora de apoyo femenina en [GEOGRAPHIC_DATA], [GEOGRAPHIC_DAT…" at bounding box center [195, 146] width 180 height 29
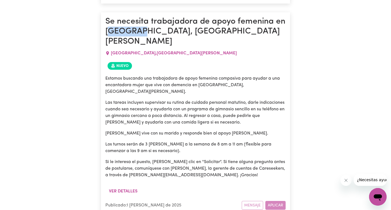
scroll to position [742, 0]
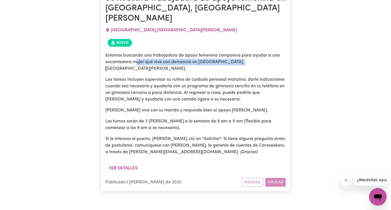
drag, startPoint x: 137, startPoint y: 47, endPoint x: 245, endPoint y: 48, distance: 107.2
click at [245, 52] on p "Estamos buscando una trabajadora de apoyo femenina compasiva para ayudar a una …" at bounding box center [195, 62] width 180 height 20
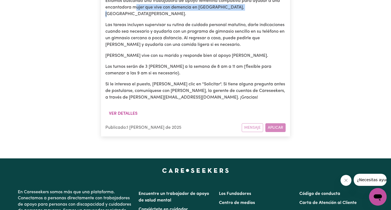
scroll to position [797, 0]
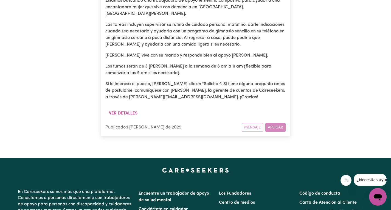
click at [270, 123] on div "Mensaje Aplicar" at bounding box center [264, 127] width 44 height 9
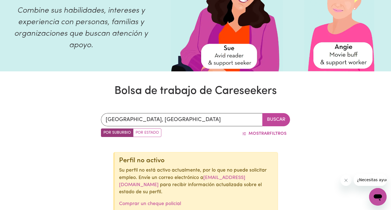
scroll to position [0, 0]
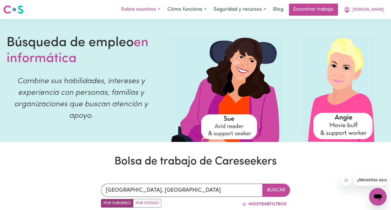
click at [158, 14] on button "Sobre nosotros" at bounding box center [141, 10] width 46 height 12
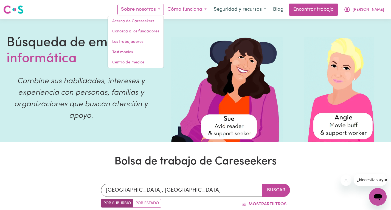
click at [200, 9] on font "Cómo funciona" at bounding box center [185, 9] width 35 height 5
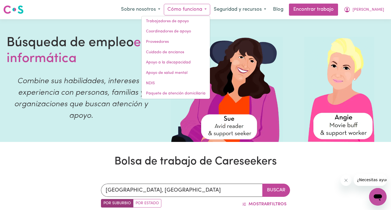
click at [326, 94] on img at bounding box center [340, 89] width 70 height 105
